Goal: Complete application form: Complete application form

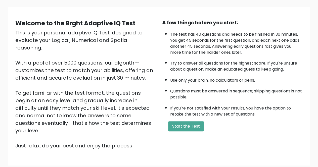
scroll to position [33, 0]
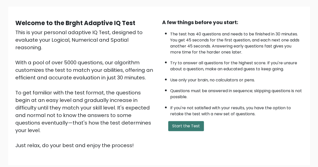
click at [190, 128] on button "Start the Test" at bounding box center [186, 126] width 36 height 10
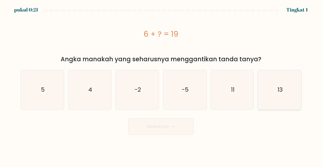
click at [289, 92] on icon "13" at bounding box center [279, 89] width 39 height 39
click at [161, 85] on input "F. 13" at bounding box center [161, 84] width 0 height 1
radio input "true"
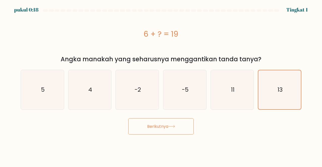
click at [165, 126] on font "Berikutnya" at bounding box center [157, 127] width 21 height 6
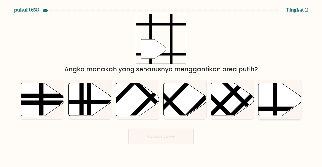
click at [262, 105] on icon at bounding box center [279, 99] width 43 height 33
click at [161, 85] on input "F." at bounding box center [161, 84] width 0 height 1
radio input "true"
click at [175, 131] on button "Berikutnya" at bounding box center [160, 136] width 65 height 16
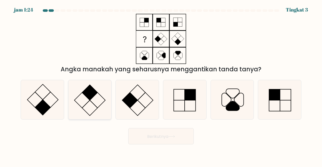
click at [90, 94] on rect at bounding box center [90, 93] width 16 height 16
click at [161, 85] on input "B." at bounding box center [161, 84] width 0 height 1
radio input "true"
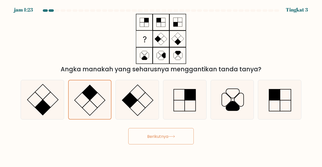
click at [166, 137] on font "Berikutnya" at bounding box center [157, 136] width 21 height 6
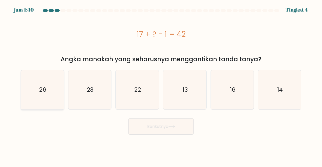
click at [49, 88] on icon "26" at bounding box center [42, 89] width 39 height 39
click at [161, 85] on input "A. 26" at bounding box center [161, 84] width 0 height 1
radio input "true"
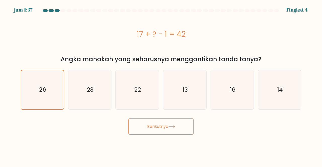
click at [158, 125] on font "Berikutnya" at bounding box center [157, 127] width 21 height 6
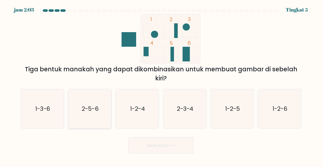
click at [87, 105] on text "2-5-6" at bounding box center [90, 109] width 17 height 8
click at [161, 85] on input "B. 2-5-6" at bounding box center [161, 84] width 0 height 1
radio input "true"
click at [168, 145] on font "Berikutnya" at bounding box center [157, 145] width 21 height 6
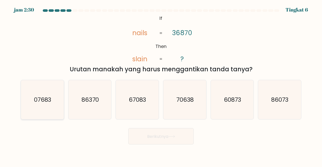
click at [41, 105] on icon "07683" at bounding box center [42, 99] width 39 height 39
click at [161, 85] on input "A. 07683" at bounding box center [161, 84] width 0 height 1
radio input "true"
click at [179, 139] on button "Berikutnya" at bounding box center [160, 136] width 65 height 16
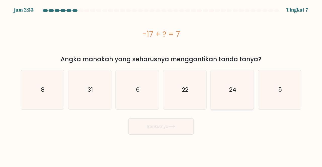
click at [241, 84] on icon "24" at bounding box center [231, 89] width 39 height 39
click at [161, 84] on input "Dan. 24" at bounding box center [161, 84] width 0 height 1
radio input "true"
click at [170, 122] on button "Berikutnya" at bounding box center [160, 126] width 65 height 16
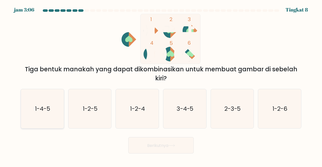
click at [46, 110] on text "1-4-5" at bounding box center [42, 109] width 15 height 8
click at [161, 85] on input "A. 1-4-5" at bounding box center [161, 84] width 0 height 1
radio input "true"
click at [158, 144] on font "Berikutnya" at bounding box center [157, 145] width 21 height 6
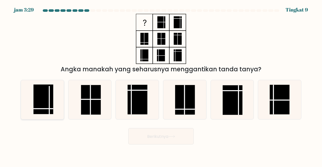
click at [50, 94] on rect at bounding box center [43, 99] width 20 height 30
click at [161, 85] on input "A." at bounding box center [161, 84] width 0 height 1
radio input "true"
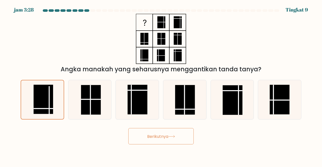
click at [171, 133] on button "Berikutnya" at bounding box center [160, 136] width 65 height 16
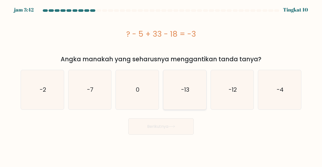
click at [180, 97] on icon "-13" at bounding box center [184, 89] width 39 height 39
click at [161, 85] on input "D. -13" at bounding box center [161, 84] width 0 height 1
radio input "true"
click at [174, 126] on icon at bounding box center [171, 126] width 7 height 3
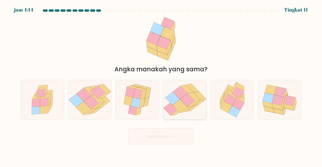
click at [191, 103] on icon at bounding box center [187, 99] width 15 height 13
click at [161, 85] on input "D." at bounding box center [161, 84] width 0 height 1
radio input "true"
click at [138, 105] on icon at bounding box center [135, 102] width 9 height 11
click at [161, 85] on input "C." at bounding box center [161, 84] width 0 height 1
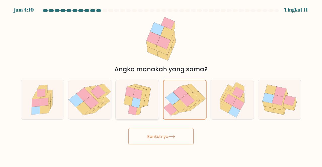
radio input "true"
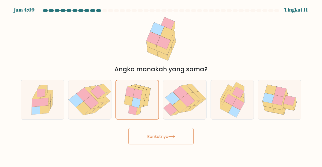
click at [156, 133] on button "Berikutnya" at bounding box center [160, 136] width 65 height 16
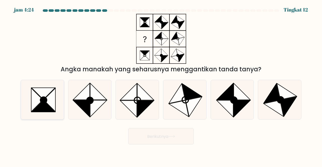
click at [46, 105] on icon at bounding box center [44, 106] width 24 height 12
click at [161, 85] on input "A." at bounding box center [161, 84] width 0 height 1
radio input "true"
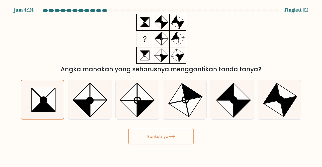
click at [150, 134] on font "Berikutnya" at bounding box center [157, 136] width 21 height 6
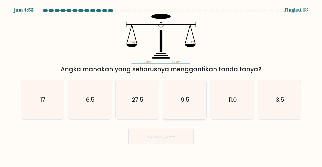
click at [186, 100] on text "9.5" at bounding box center [184, 99] width 9 height 8
click at [161, 85] on input "D. 9.5" at bounding box center [161, 84] width 0 height 1
radio input "true"
click at [167, 138] on font "Berikutnya" at bounding box center [157, 136] width 21 height 6
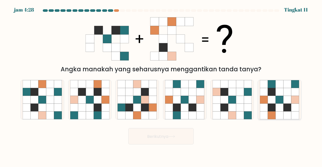
click at [272, 89] on icon at bounding box center [272, 92] width 8 height 8
click at [161, 85] on input "F." at bounding box center [161, 84] width 0 height 1
radio input "true"
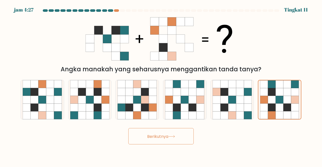
click at [175, 131] on button "Berikutnya" at bounding box center [160, 136] width 65 height 16
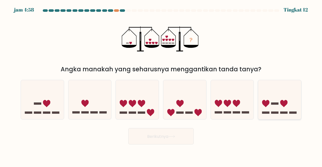
click at [279, 107] on icon at bounding box center [279, 99] width 43 height 35
click at [161, 85] on input "F." at bounding box center [161, 84] width 0 height 1
radio input "true"
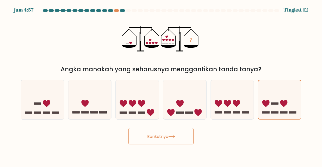
click at [149, 140] on button "Berikutnya" at bounding box center [160, 136] width 65 height 16
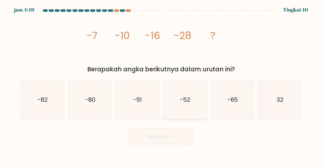
click at [164, 102] on div "-52" at bounding box center [184, 100] width 43 height 40
click at [161, 85] on input "D. -52" at bounding box center [161, 84] width 0 height 1
radio input "true"
click at [159, 138] on font "Berikutnya" at bounding box center [157, 136] width 21 height 6
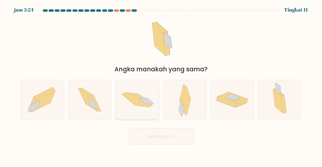
click at [144, 104] on icon at bounding box center [135, 100] width 27 height 13
click at [161, 85] on input "C." at bounding box center [161, 84] width 0 height 1
radio input "true"
click at [170, 130] on button "Berikutnya" at bounding box center [160, 136] width 65 height 16
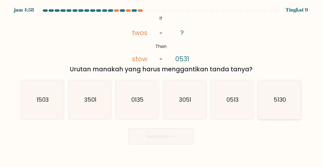
click at [286, 92] on icon "5130" at bounding box center [279, 99] width 39 height 39
click at [161, 85] on input "F. 5130" at bounding box center [161, 84] width 0 height 1
radio input "true"
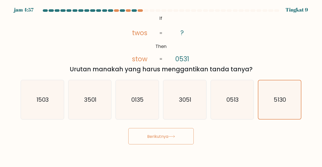
click at [173, 135] on icon at bounding box center [171, 136] width 7 height 3
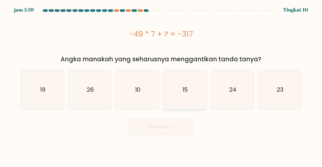
click at [192, 92] on icon "15" at bounding box center [184, 89] width 39 height 39
click at [161, 85] on input "D. 15" at bounding box center [161, 84] width 0 height 1
radio input "true"
click at [166, 125] on font "Berikutnya" at bounding box center [157, 127] width 21 height 6
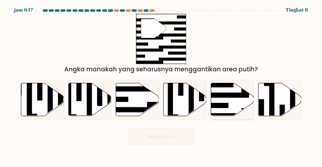
click at [230, 104] on icon at bounding box center [232, 99] width 43 height 33
click at [161, 85] on input "Dan." at bounding box center [161, 84] width 0 height 1
radio input "true"
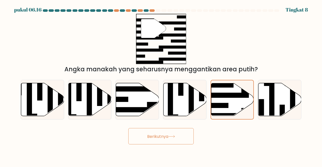
click at [169, 140] on button "Berikutnya" at bounding box center [160, 136] width 65 height 16
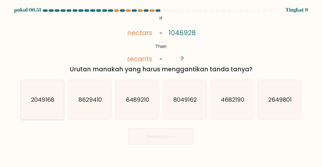
click at [49, 96] on text "2049168" at bounding box center [42, 99] width 23 height 8
click at [161, 85] on input "A. 2049168" at bounding box center [161, 84] width 0 height 1
radio input "true"
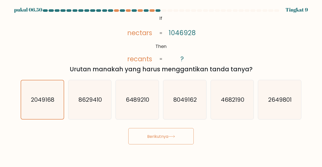
click at [163, 138] on font "Berikutnya" at bounding box center [157, 136] width 21 height 6
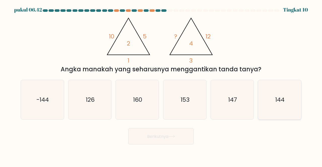
click at [270, 105] on icon "144" at bounding box center [279, 99] width 39 height 39
click at [161, 85] on input "F. 144" at bounding box center [161, 84] width 0 height 1
radio input "true"
click at [162, 135] on font "Berikutnya" at bounding box center [157, 136] width 21 height 6
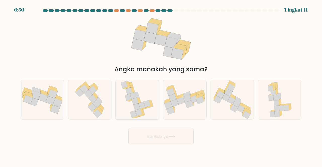
click at [138, 94] on icon at bounding box center [137, 95] width 5 height 6
click at [161, 85] on input "C." at bounding box center [161, 84] width 0 height 1
radio input "true"
click at [156, 138] on font "Berikutnya" at bounding box center [157, 136] width 21 height 6
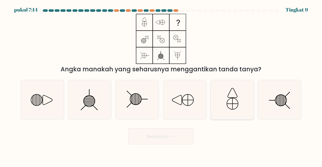
click at [227, 106] on icon at bounding box center [231, 99] width 39 height 39
click at [161, 85] on input "Dan." at bounding box center [161, 84] width 0 height 1
radio input "true"
click at [170, 130] on button "Berikutnya" at bounding box center [160, 136] width 65 height 16
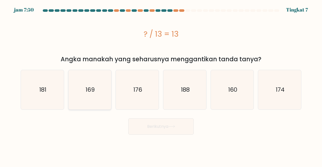
click at [100, 84] on icon "169" at bounding box center [89, 89] width 39 height 39
click at [161, 84] on input "B. 169" at bounding box center [161, 84] width 0 height 1
radio input "true"
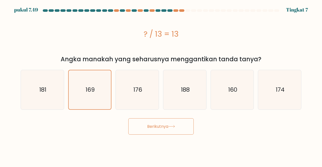
click at [159, 129] on font "Berikutnya" at bounding box center [157, 127] width 21 height 6
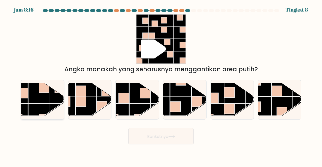
click at [23, 102] on rect at bounding box center [17, 92] width 21 height 21
click at [161, 85] on input "A." at bounding box center [161, 84] width 0 height 1
radio input "true"
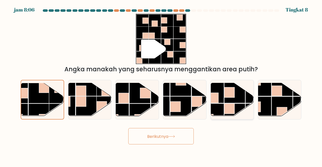
click at [226, 110] on rect at bounding box center [229, 109] width 10 height 10
click at [161, 85] on input "Dan." at bounding box center [161, 84] width 0 height 1
radio input "true"
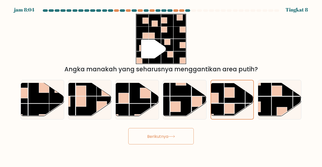
click at [159, 137] on font "Berikutnya" at bounding box center [157, 136] width 21 height 6
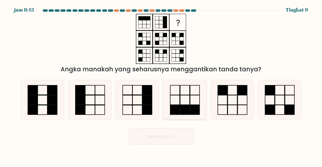
click at [203, 112] on icon at bounding box center [184, 99] width 39 height 39
click at [161, 85] on input "D." at bounding box center [161, 84] width 0 height 1
radio input "true"
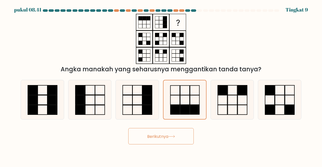
click at [163, 139] on font "Berikutnya" at bounding box center [157, 136] width 21 height 6
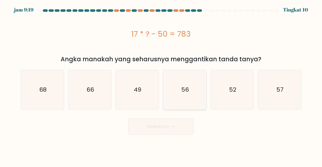
click at [185, 94] on text "56" at bounding box center [185, 90] width 8 height 8
click at [161, 85] on input "D. 56" at bounding box center [161, 84] width 0 height 1
radio input "true"
click at [175, 122] on button "Berikutnya" at bounding box center [160, 126] width 65 height 16
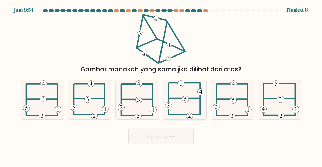
click at [175, 104] on icon at bounding box center [184, 99] width 39 height 39
click at [161, 85] on input "D." at bounding box center [161, 84] width 0 height 1
radio input "true"
click at [170, 136] on icon at bounding box center [171, 136] width 7 height 3
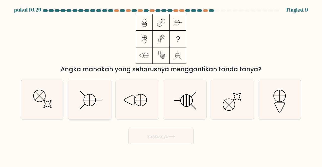
click at [94, 98] on icon at bounding box center [89, 99] width 39 height 39
click at [161, 85] on input "B." at bounding box center [161, 84] width 0 height 1
radio input "true"
click at [157, 143] on button "Berikutnya" at bounding box center [160, 136] width 65 height 16
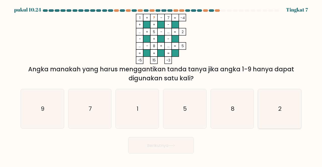
click at [270, 118] on icon "2" at bounding box center [279, 108] width 39 height 39
click at [161, 85] on input "F. 2" at bounding box center [161, 84] width 0 height 1
radio input "true"
click at [171, 148] on button "Berikutnya" at bounding box center [160, 145] width 65 height 16
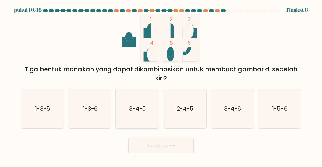
click at [140, 105] on text "3-4-5" at bounding box center [137, 109] width 17 height 8
click at [161, 85] on input "C. 3-4-5" at bounding box center [161, 84] width 0 height 1
radio input "true"
click at [167, 139] on button "Berikutnya" at bounding box center [160, 145] width 65 height 16
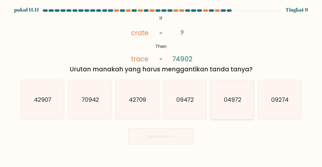
click at [228, 116] on icon "04972" at bounding box center [231, 99] width 39 height 39
click at [161, 85] on input "Dan. 04972" at bounding box center [161, 84] width 0 height 1
radio input "true"
click at [173, 131] on button "Berikutnya" at bounding box center [160, 136] width 65 height 16
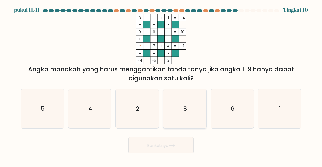
click at [181, 118] on icon "8" at bounding box center [184, 108] width 39 height 39
click at [161, 85] on input "D. 8" at bounding box center [161, 84] width 0 height 1
radio input "true"
click at [174, 148] on button "Berikutnya" at bounding box center [160, 145] width 65 height 16
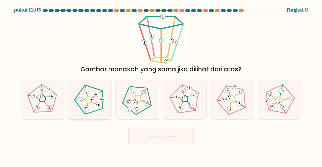
click at [97, 106] on 188 at bounding box center [97, 105] width 5 height 5
click at [161, 85] on input "B." at bounding box center [161, 84] width 0 height 1
radio input "true"
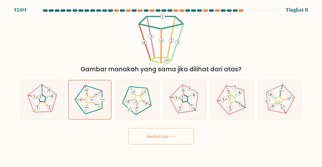
click at [154, 135] on font "Berikutnya" at bounding box center [157, 136] width 21 height 6
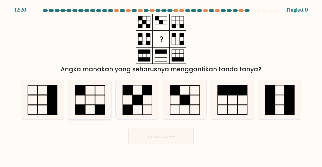
click at [86, 98] on icon at bounding box center [89, 99] width 39 height 39
click at [161, 85] on input "B." at bounding box center [161, 84] width 0 height 1
radio input "true"
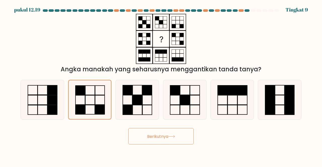
click at [162, 136] on font "Berikutnya" at bounding box center [157, 136] width 21 height 6
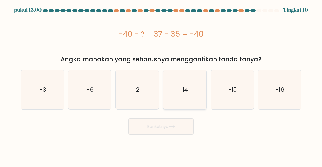
click at [186, 93] on text "14" at bounding box center [185, 90] width 6 height 8
click at [161, 85] on input "D. 14" at bounding box center [161, 84] width 0 height 1
radio input "true"
click at [178, 127] on button "Berikutnya" at bounding box center [160, 126] width 65 height 16
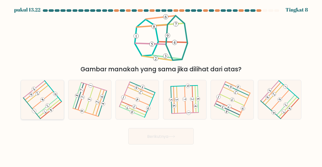
click at [56, 95] on 211 at bounding box center [55, 94] width 6 height 6
click at [161, 85] on input "A." at bounding box center [161, 84] width 0 height 1
radio input "true"
click at [156, 135] on font "Berikutnya" at bounding box center [157, 136] width 21 height 6
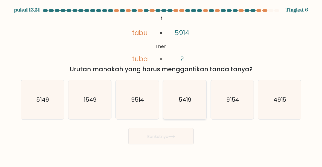
click at [165, 94] on icon "5419" at bounding box center [184, 99] width 39 height 39
click at [161, 85] on input "D. 5419" at bounding box center [161, 84] width 0 height 1
radio input "true"
click at [170, 136] on icon at bounding box center [171, 136] width 7 height 3
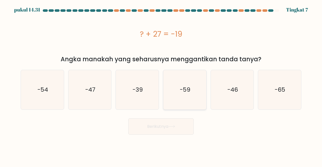
click at [190, 98] on icon "-59" at bounding box center [184, 89] width 39 height 39
click at [161, 85] on input "D. -59" at bounding box center [161, 84] width 0 height 1
radio input "true"
click at [174, 122] on button "Berikutnya" at bounding box center [160, 126] width 65 height 16
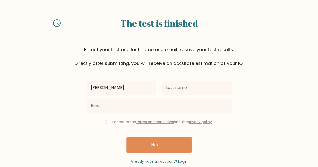
type input "[PERSON_NAME]"
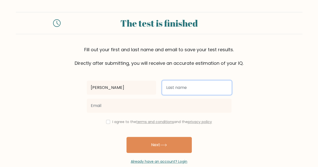
click at [180, 89] on input "text" at bounding box center [196, 88] width 69 height 14
type input "Tyas"
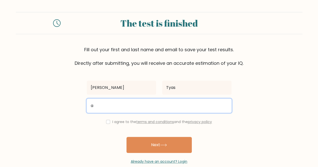
click at [171, 109] on input "a" at bounding box center [159, 106] width 145 height 14
type input "anabellatyasmhrn@gmail.com"
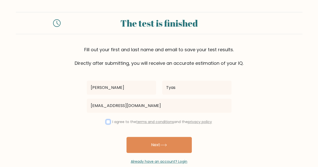
click at [107, 121] on input "checkbox" at bounding box center [108, 122] width 4 height 4
checkbox input "true"
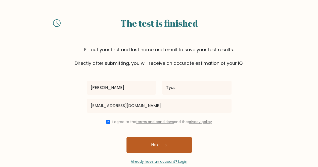
click at [146, 145] on button "Next" at bounding box center [158, 145] width 65 height 16
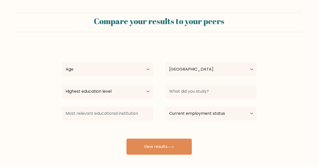
select select "ID"
click at [136, 77] on div "Age Under 18 years old 18-24 years old 25-34 years old 35-44 years old 45-54 ye…" at bounding box center [108, 69] width 104 height 18
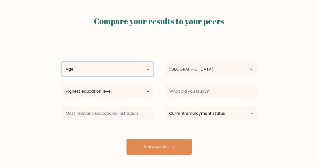
click at [134, 66] on select "Age Under 18 years old 18-24 years old 25-34 years old 35-44 years old 45-54 ye…" at bounding box center [107, 69] width 91 height 14
select select "18_24"
click at [62, 62] on select "Age Under 18 years old 18-24 years old 25-34 years old 35-44 years old 45-54 ye…" at bounding box center [107, 69] width 91 height 14
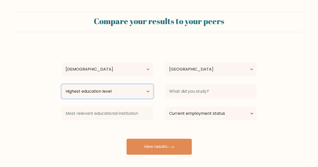
click at [129, 95] on select "Highest education level No schooling Primary Lower Secondary Upper Secondary Oc…" at bounding box center [107, 91] width 91 height 14
select select "bachelors_degree"
click at [62, 84] on select "Highest education level No schooling Primary Lower Secondary Upper Secondary Oc…" at bounding box center [107, 91] width 91 height 14
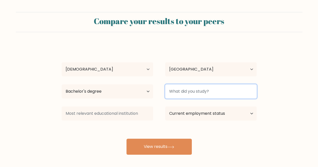
click at [189, 89] on input at bounding box center [210, 91] width 91 height 14
type input "Psikologi"
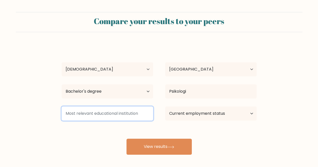
click at [133, 114] on input at bounding box center [107, 114] width 91 height 14
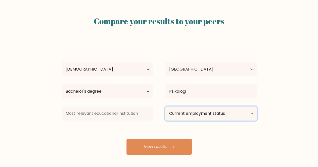
click at [218, 116] on select "Current employment status Employed Student Retired Other / prefer not to answer" at bounding box center [210, 114] width 91 height 14
select select "student"
click at [165, 107] on select "Current employment status Employed Student Retired Other / prefer not to answer" at bounding box center [210, 114] width 91 height 14
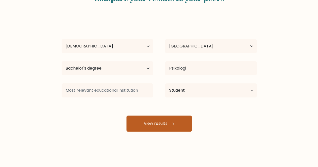
click at [167, 119] on button "View results" at bounding box center [158, 124] width 65 height 16
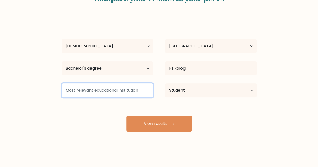
click at [135, 91] on input at bounding box center [107, 90] width 91 height 14
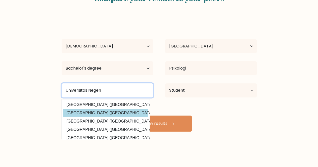
type input "Universitas Negeri"
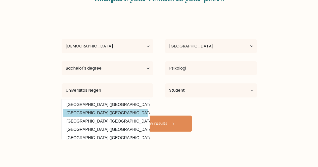
click at [132, 114] on div "Anabella Tyas Age Under 18 years old 18-24 years old 25-34 years old 35-44 year…" at bounding box center [159, 76] width 201 height 111
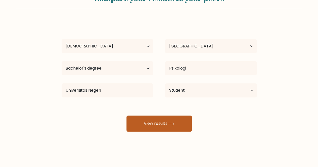
click at [165, 128] on button "View results" at bounding box center [158, 124] width 65 height 16
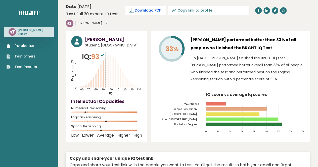
click at [147, 8] on span "Download PDF" at bounding box center [148, 10] width 26 height 5
